Goal: Task Accomplishment & Management: Manage account settings

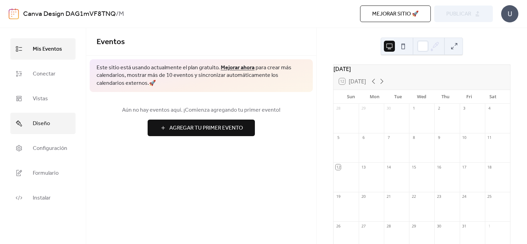
click at [49, 121] on span "Diseño" at bounding box center [41, 123] width 17 height 11
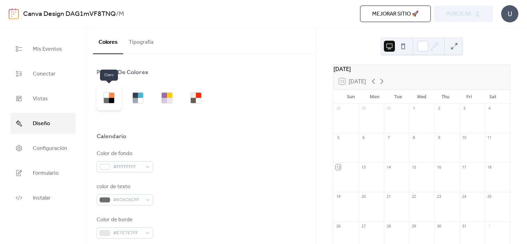
click at [110, 99] on div at bounding box center [111, 100] width 5 height 5
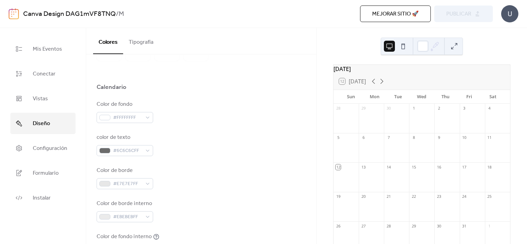
scroll to position [57, 0]
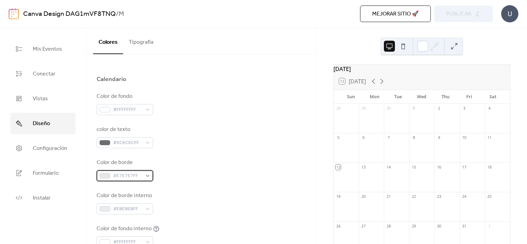
click at [143, 174] on div "#E7E7E7FF" at bounding box center [125, 175] width 57 height 11
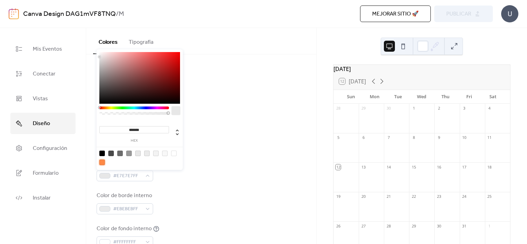
click at [103, 161] on div at bounding box center [102, 163] width 6 height 6
type input "*******"
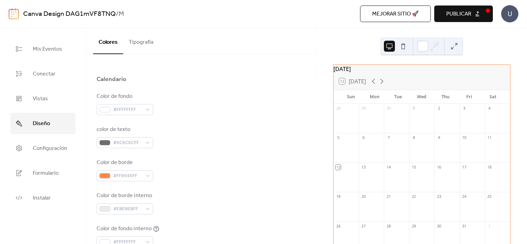
click at [187, 179] on div "Color de borde #FF8946FF" at bounding box center [201, 170] width 209 height 23
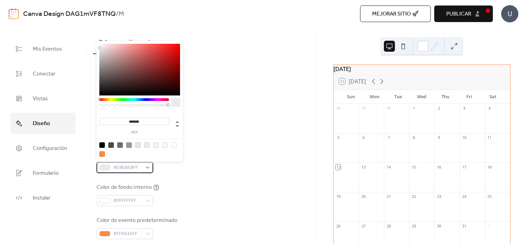
click at [144, 168] on div "#EBEBEBFF" at bounding box center [125, 167] width 57 height 11
click at [101, 156] on div at bounding box center [102, 154] width 6 height 6
type input "*******"
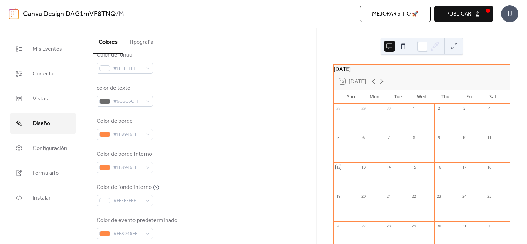
click at [193, 186] on div "Color de fondo interno #FFFFFFFF" at bounding box center [201, 194] width 209 height 23
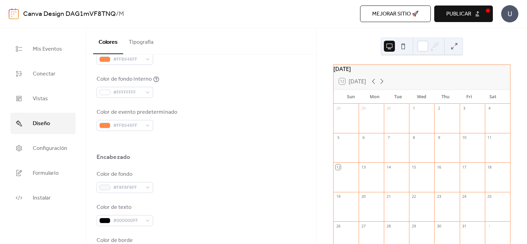
scroll to position [207, 0]
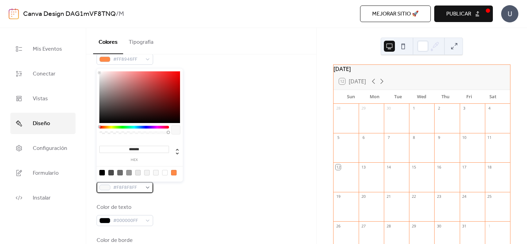
click at [135, 188] on span "#F8F8F8FF" at bounding box center [127, 188] width 29 height 8
click at [174, 174] on div at bounding box center [174, 173] width 6 height 6
type input "*******"
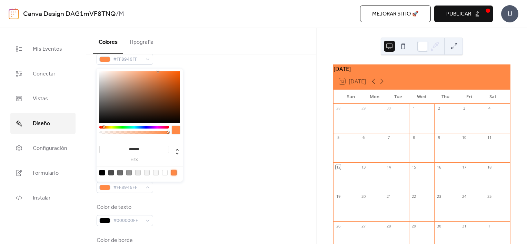
click at [215, 176] on div "Color de fondo #FF8946FF" at bounding box center [201, 181] width 209 height 23
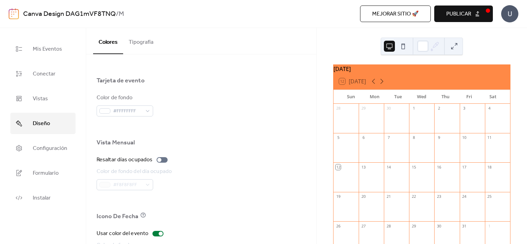
scroll to position [412, 0]
click at [160, 159] on div at bounding box center [159, 160] width 4 height 4
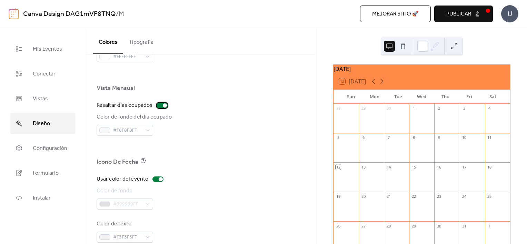
scroll to position [478, 0]
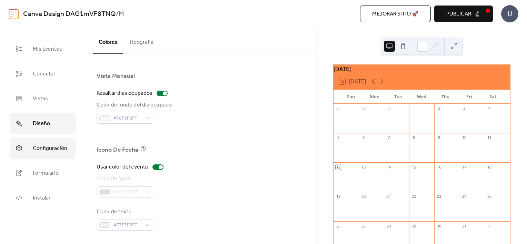
click at [41, 146] on span "Configuración" at bounding box center [50, 148] width 34 height 11
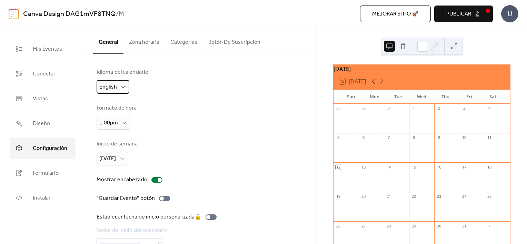
click at [117, 86] on div "English" at bounding box center [113, 87] width 33 height 14
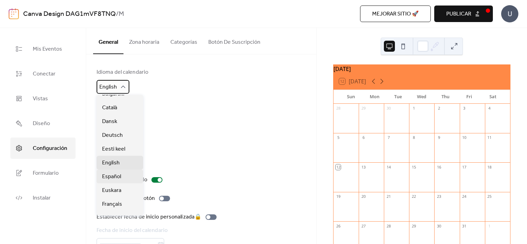
scroll to position [8, 0]
click at [122, 178] on div "Español" at bounding box center [120, 176] width 47 height 14
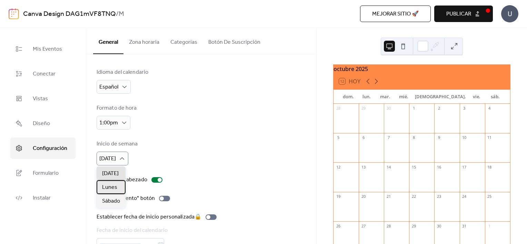
click at [115, 185] on span "Lunes" at bounding box center [109, 187] width 15 height 8
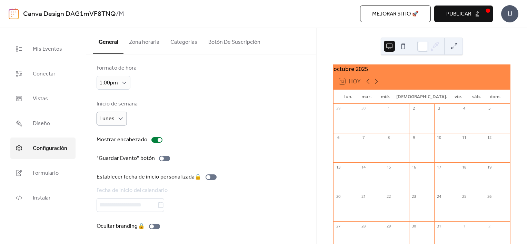
scroll to position [0, 0]
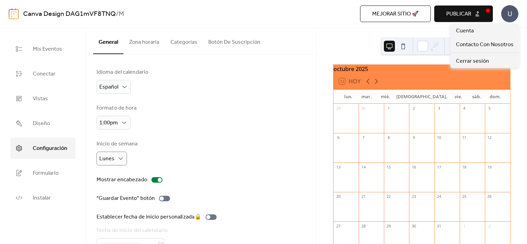
click at [510, 13] on div "U" at bounding box center [509, 13] width 17 height 17
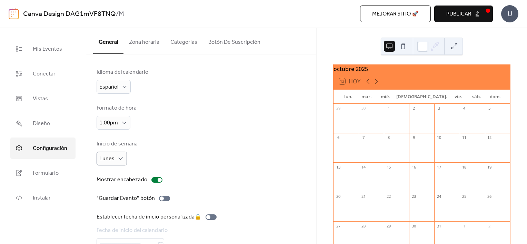
click at [475, 12] on button "Publicar" at bounding box center [463, 14] width 59 height 17
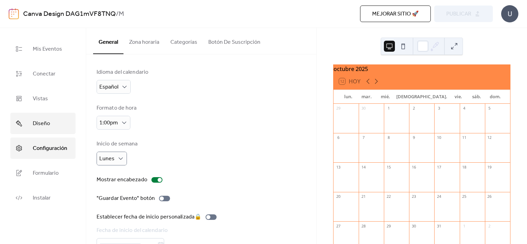
click at [34, 123] on span "Diseño" at bounding box center [41, 123] width 17 height 11
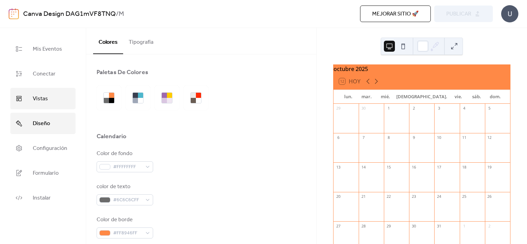
click at [33, 100] on span "Vistas" at bounding box center [40, 98] width 15 height 11
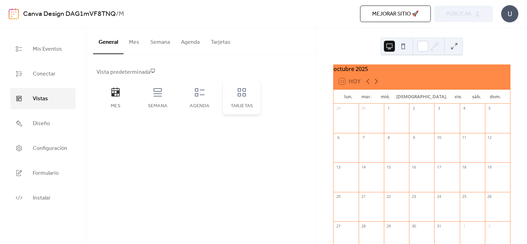
click at [225, 98] on div "Tarjetas" at bounding box center [242, 97] width 38 height 34
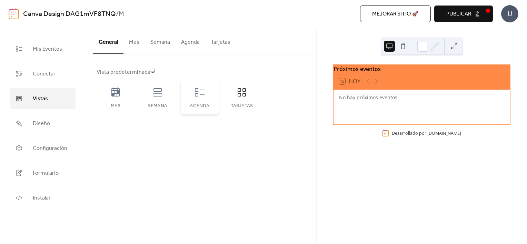
click at [189, 98] on div "Agenda" at bounding box center [200, 97] width 38 height 34
click at [163, 99] on div "Semana" at bounding box center [158, 97] width 38 height 34
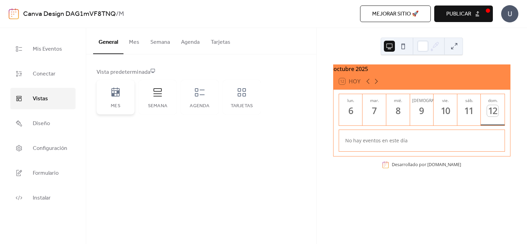
click at [131, 94] on div "Mes" at bounding box center [116, 97] width 38 height 34
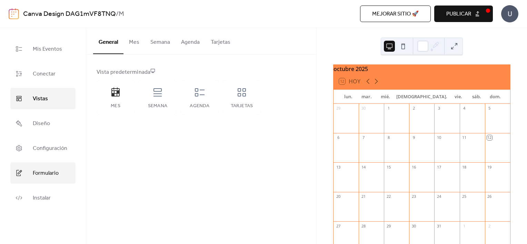
click at [52, 175] on span "Formulario" at bounding box center [46, 173] width 26 height 11
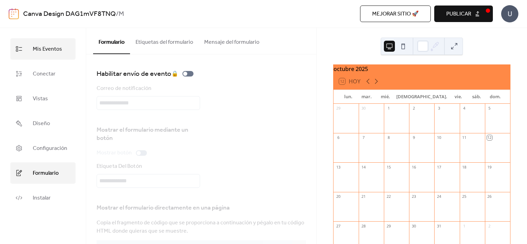
click at [49, 44] on span "Mis Eventos" at bounding box center [47, 49] width 29 height 11
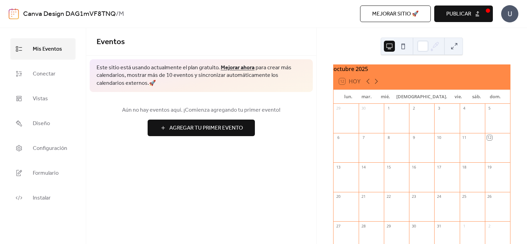
click at [399, 45] on button at bounding box center [402, 46] width 11 height 11
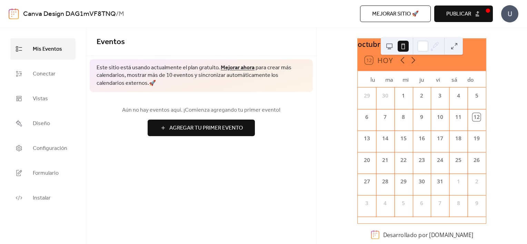
scroll to position [31, 0]
click at [397, 238] on div "Desarrollado por [DOMAIN_NAME]" at bounding box center [428, 235] width 90 height 8
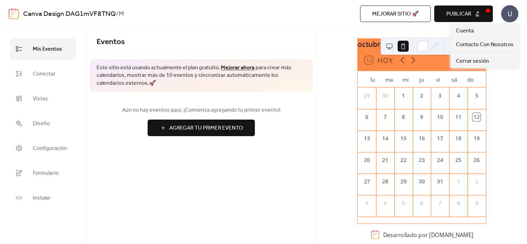
click at [513, 9] on div "U" at bounding box center [509, 13] width 17 height 17
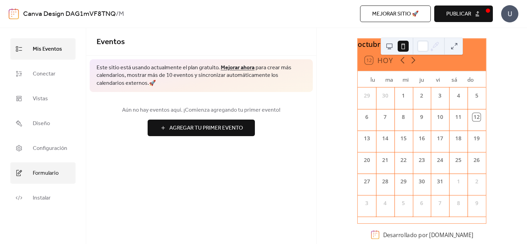
click at [55, 172] on span "Formulario" at bounding box center [46, 173] width 26 height 11
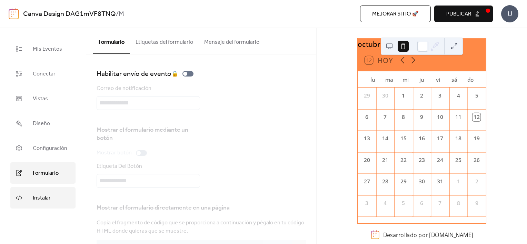
click at [35, 197] on span "Instalar" at bounding box center [42, 198] width 18 height 11
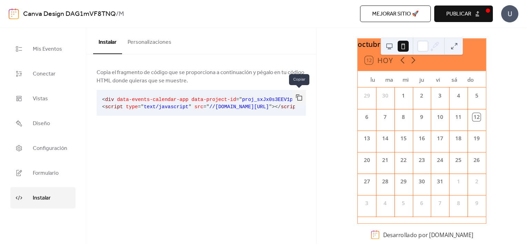
click at [301, 100] on button "button" at bounding box center [299, 97] width 14 height 15
